Goal: Understand process/instructions: Learn how to perform a task or action

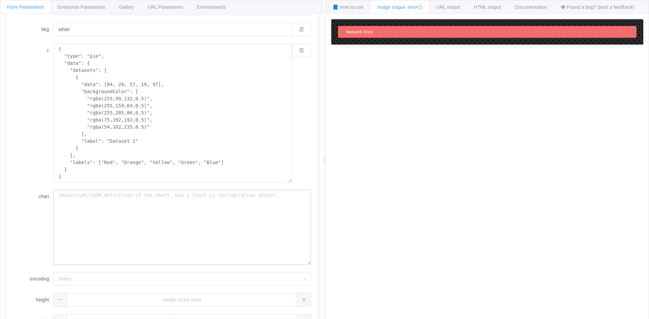
scroll to position [112, 0]
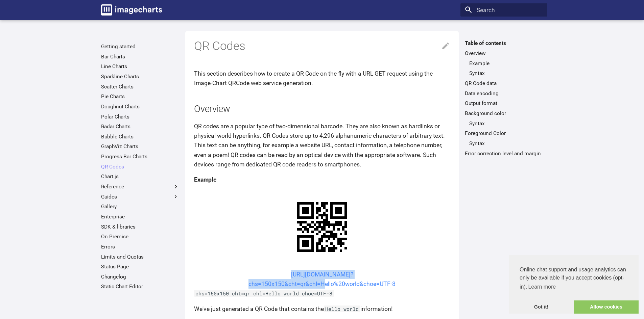
copy link "[URL][DOMAIN_NAME]? chs=150x150&cht=qr&chl="
drag, startPoint x: 277, startPoint y: 211, endPoint x: 320, endPoint y: 223, distance: 44.7
click at [320, 270] on center "[URL][DOMAIN_NAME]? chs=150x150&cht=qr&chl=Hello%20world&choe=UTF-8" at bounding box center [322, 279] width 256 height 19
